Goal: Information Seeking & Learning: Learn about a topic

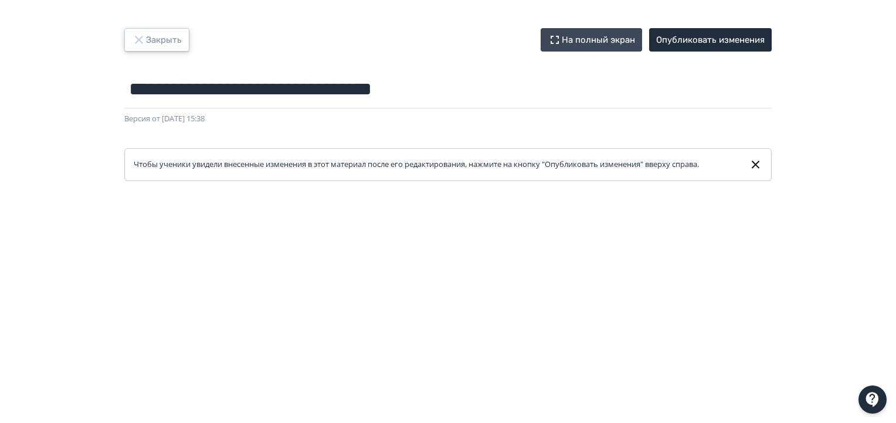
click at [150, 40] on button "Закрыть" at bounding box center [156, 39] width 65 height 23
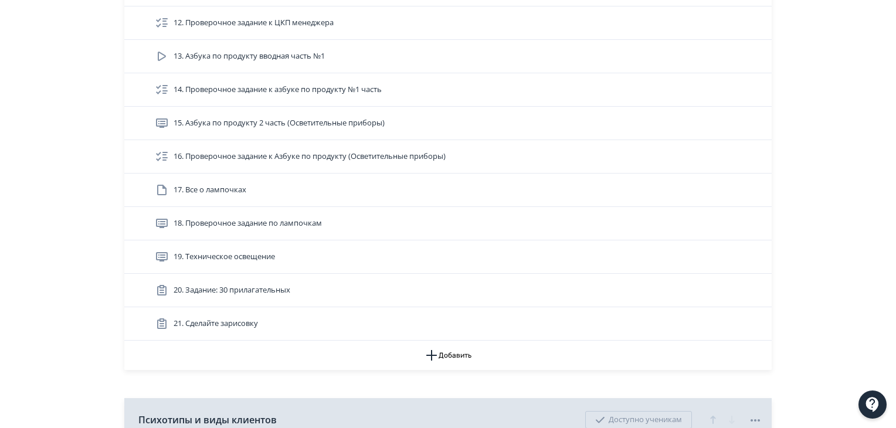
scroll to position [659, 0]
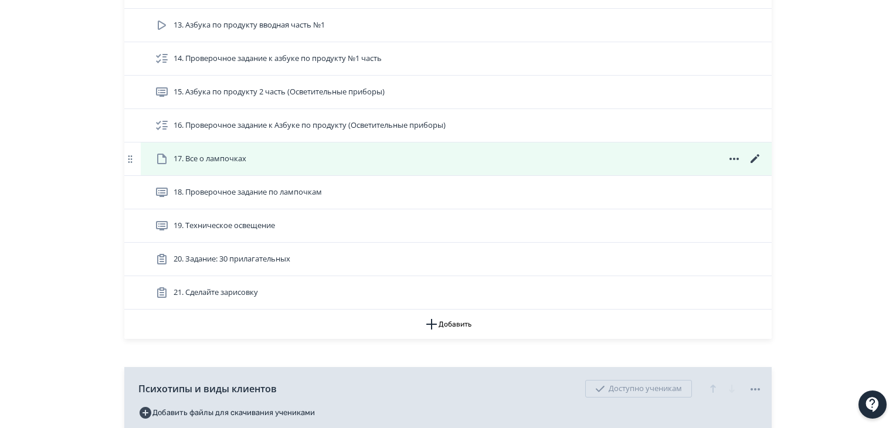
click at [480, 155] on div "17. Все о лампочках" at bounding box center [459, 159] width 608 height 14
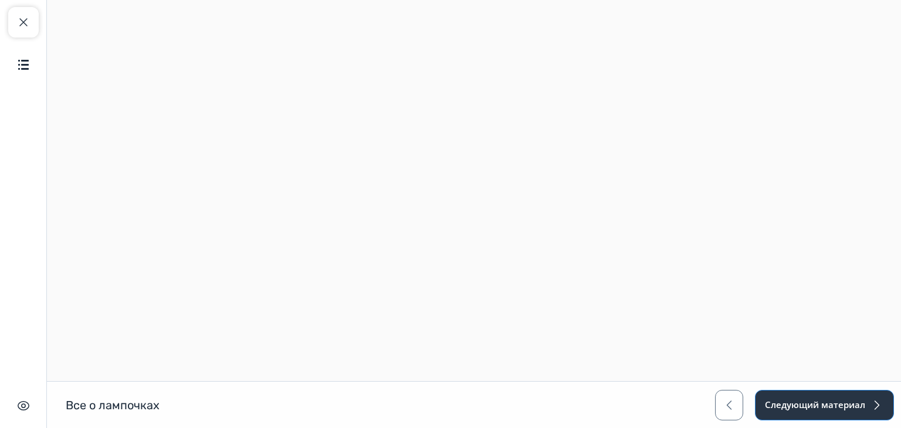
click at [783, 402] on button "Следующий материал" at bounding box center [824, 405] width 139 height 30
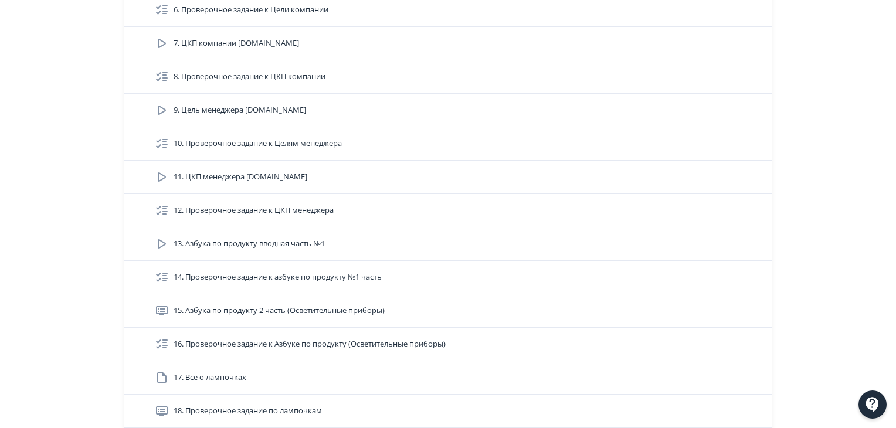
scroll to position [486, 0]
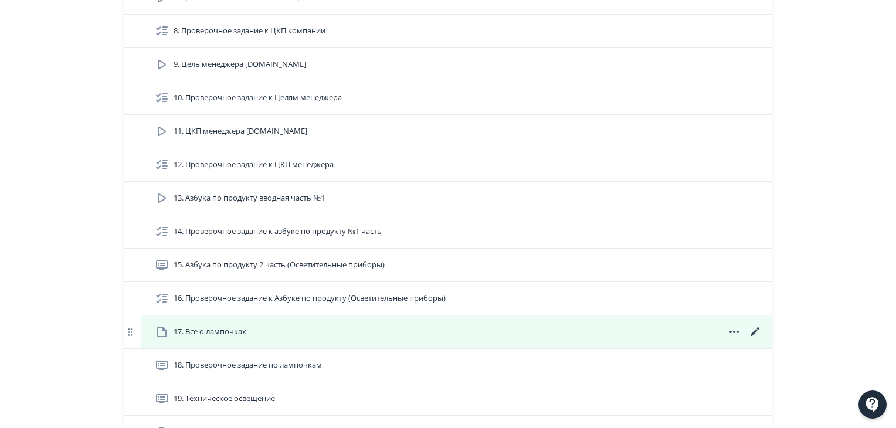
click at [571, 322] on div "17. Все о лампочках" at bounding box center [456, 332] width 631 height 33
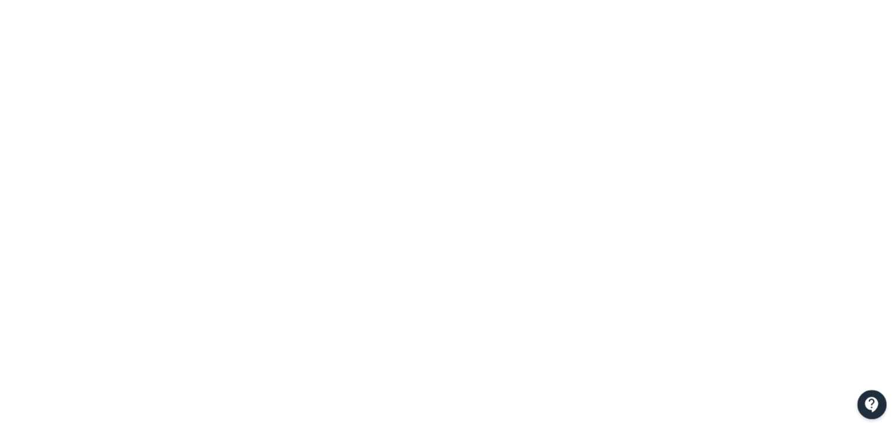
scroll to position [301, 0]
